Goal: Transaction & Acquisition: Obtain resource

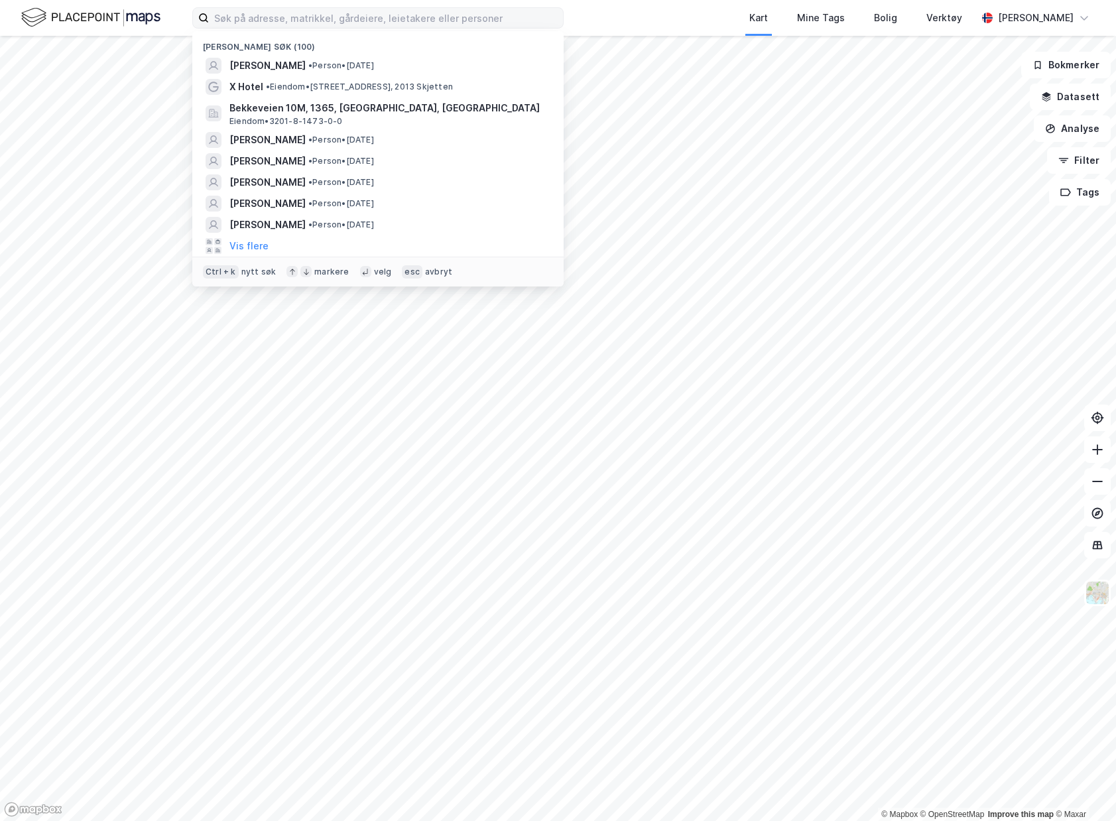
click at [462, 15] on input at bounding box center [386, 18] width 354 height 20
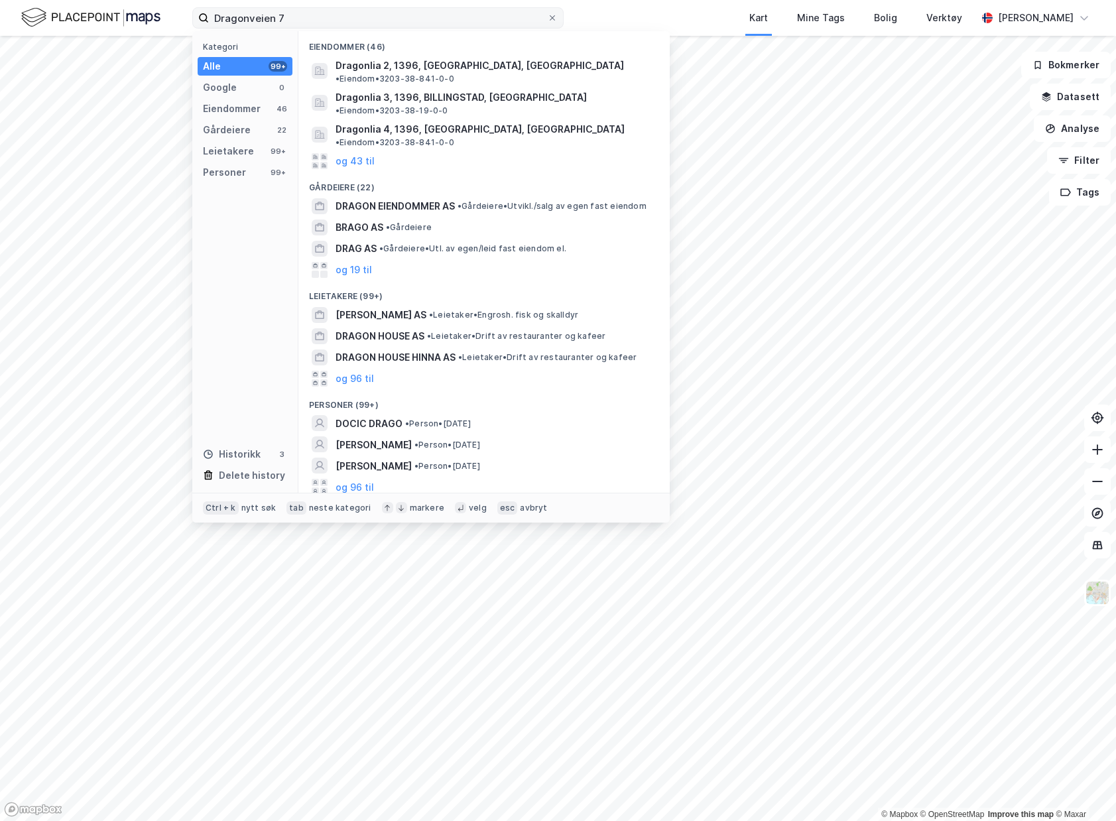
type input "Dragonveien 7"
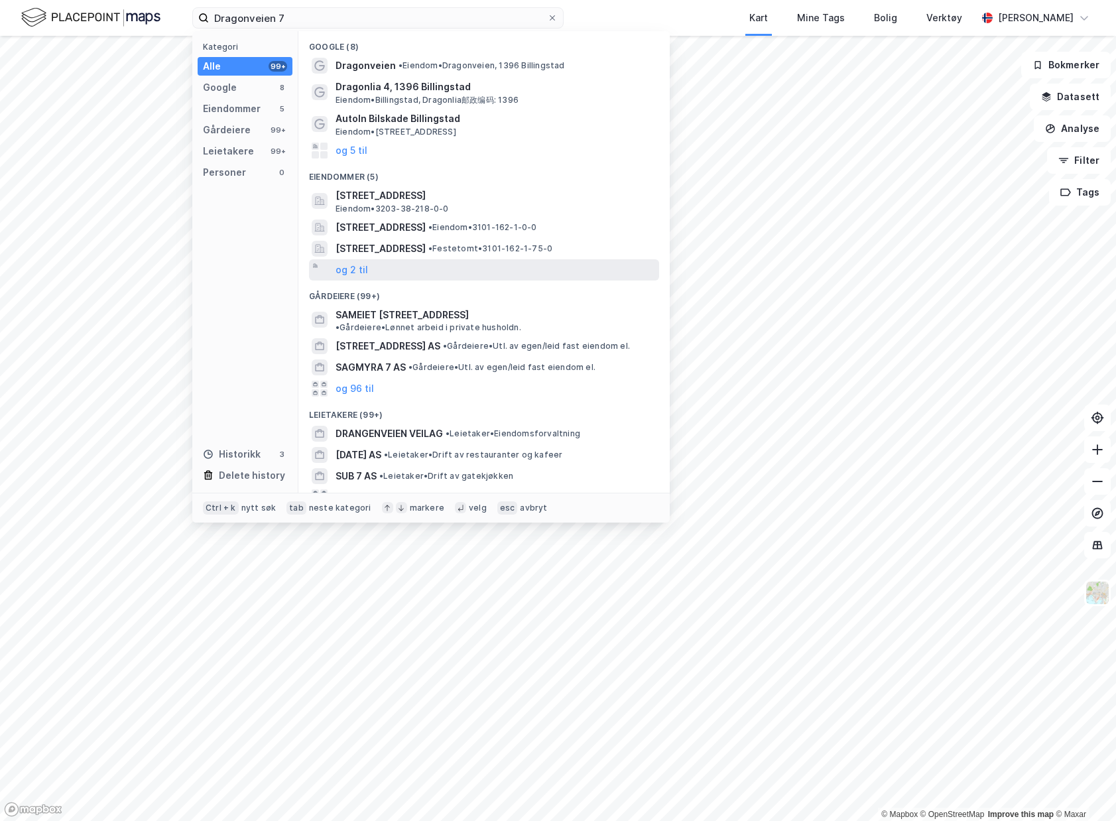
click at [332, 268] on div "og 2 til" at bounding box center [484, 269] width 350 height 21
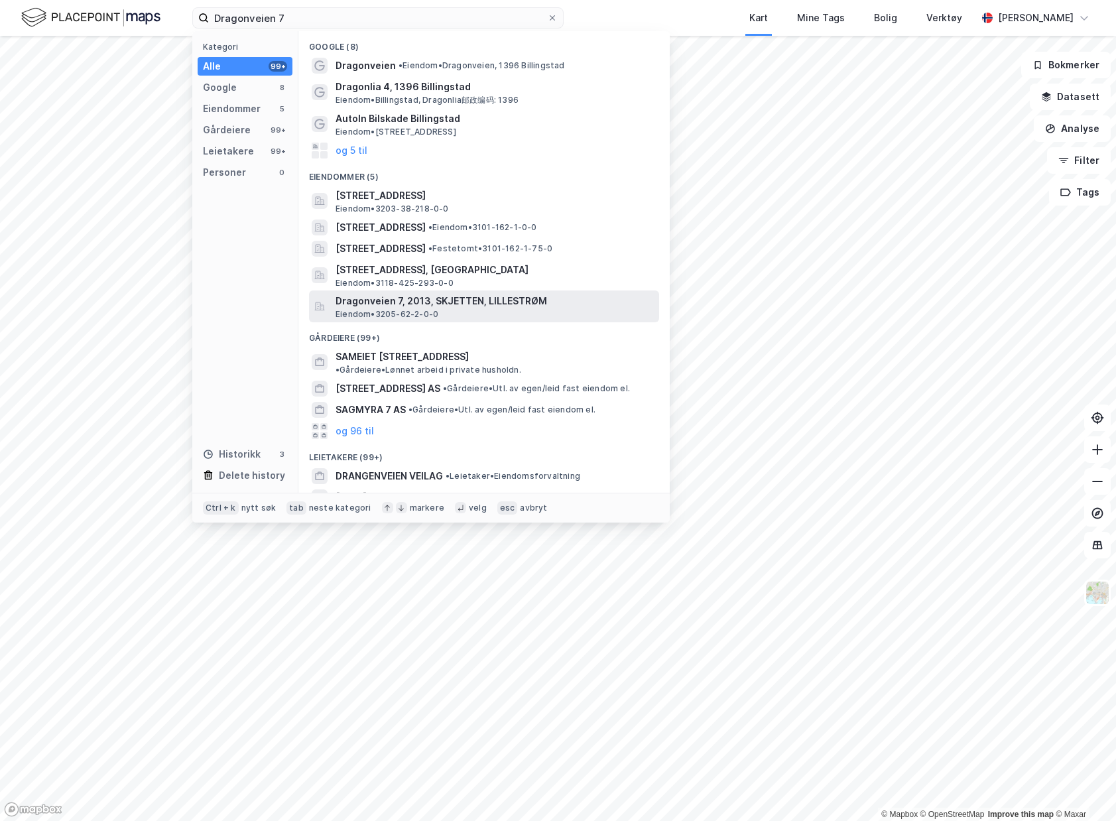
click at [498, 303] on span "Dragonveien 7, 2013, SKJETTEN, LILLESTRØM" at bounding box center [494, 301] width 318 height 16
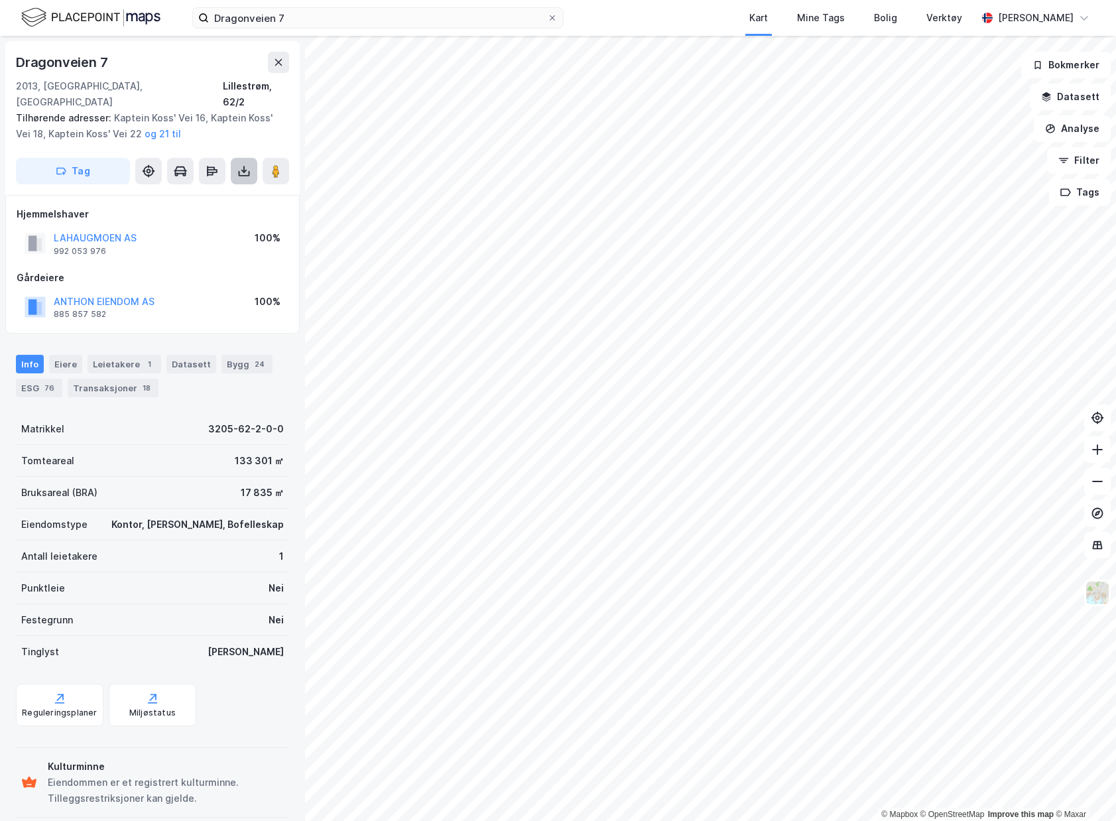
click at [241, 164] on icon at bounding box center [243, 170] width 13 height 13
click at [223, 211] on div "Last ned matrikkelrapport" at bounding box center [186, 218] width 141 height 21
